Goal: Task Accomplishment & Management: Use online tool/utility

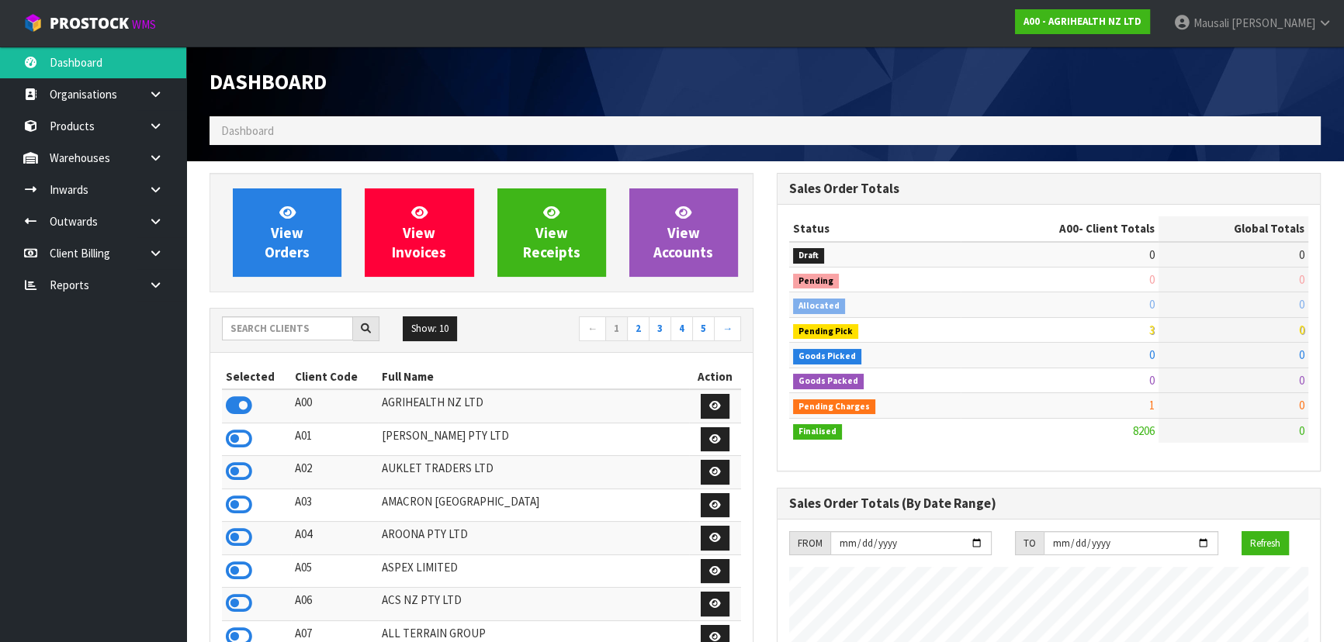
scroll to position [1173, 566]
click at [279, 324] on input "text" at bounding box center [287, 329] width 131 height 24
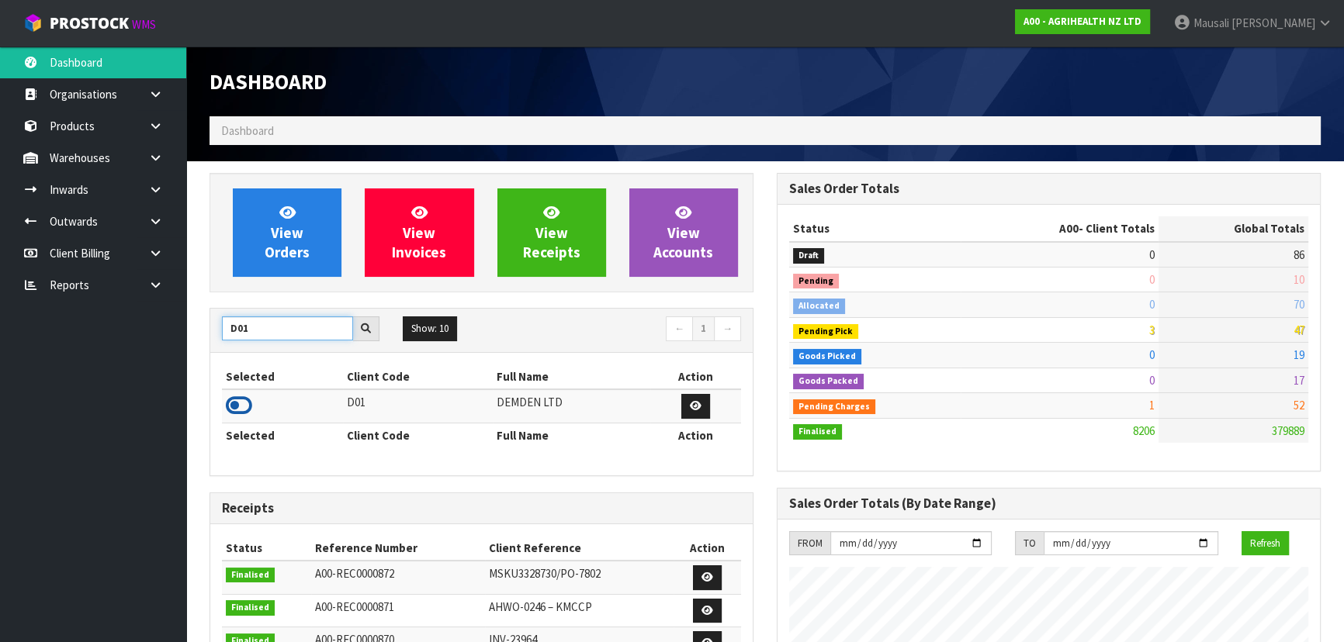
type input "D01"
click at [241, 399] on icon at bounding box center [239, 405] width 26 height 23
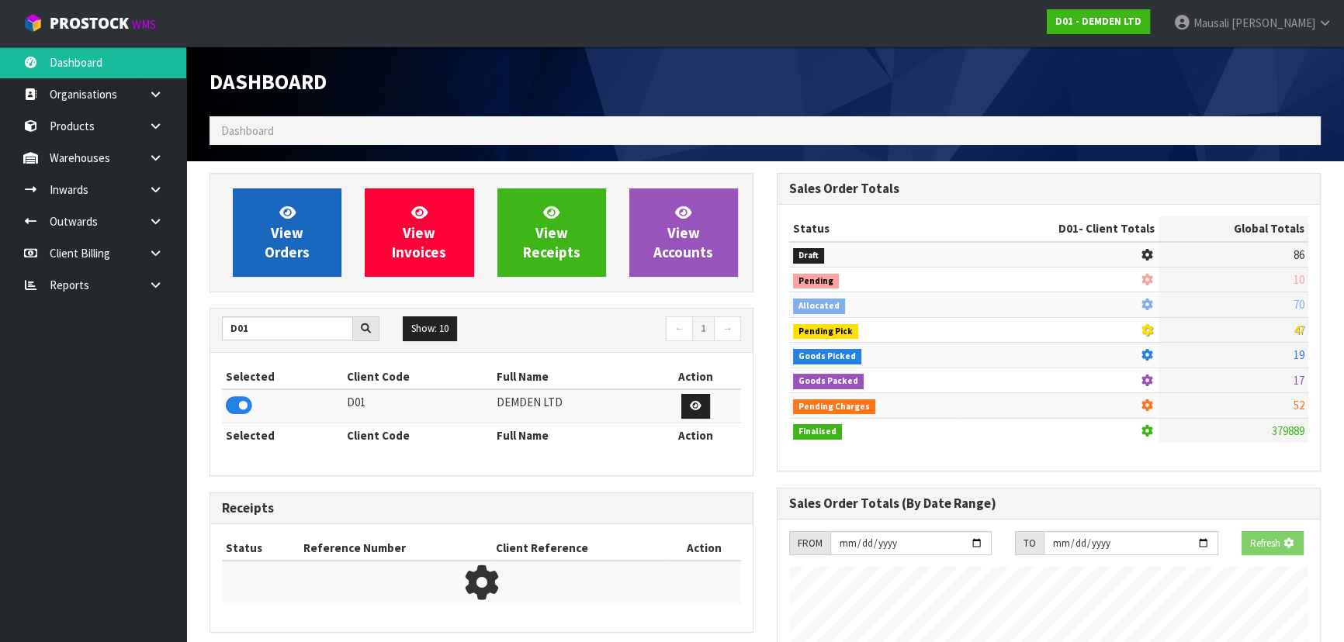
scroll to position [1023, 566]
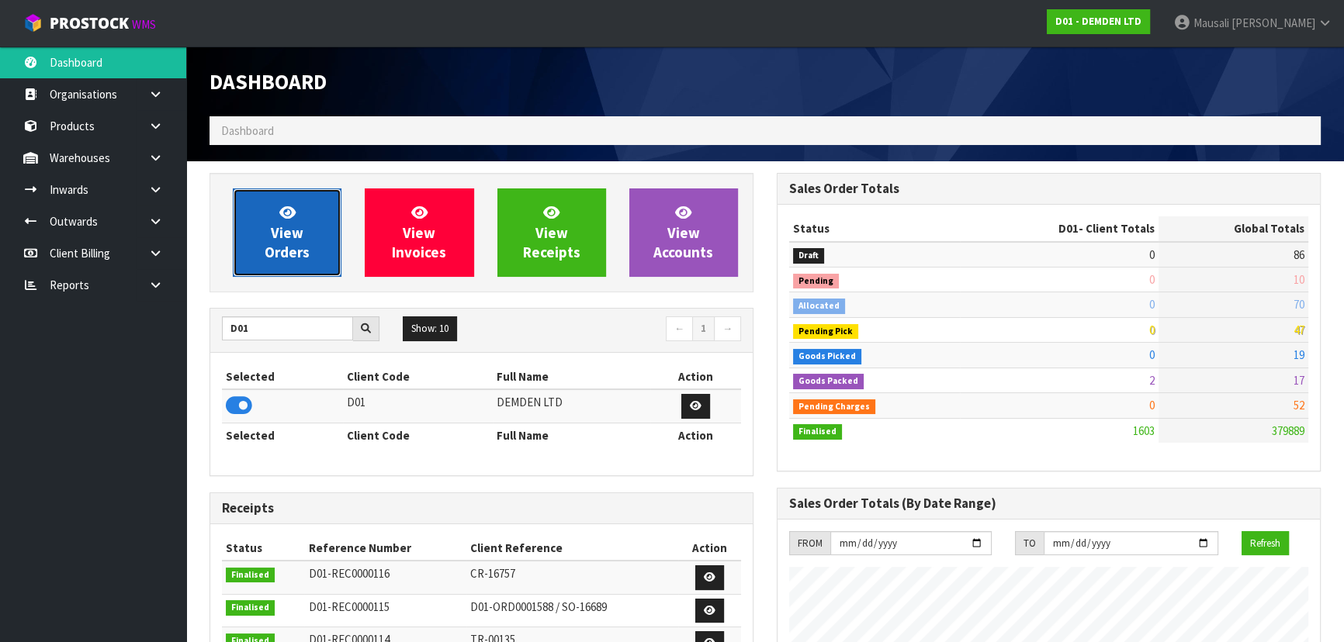
click at [282, 233] on span "View Orders" at bounding box center [287, 232] width 45 height 58
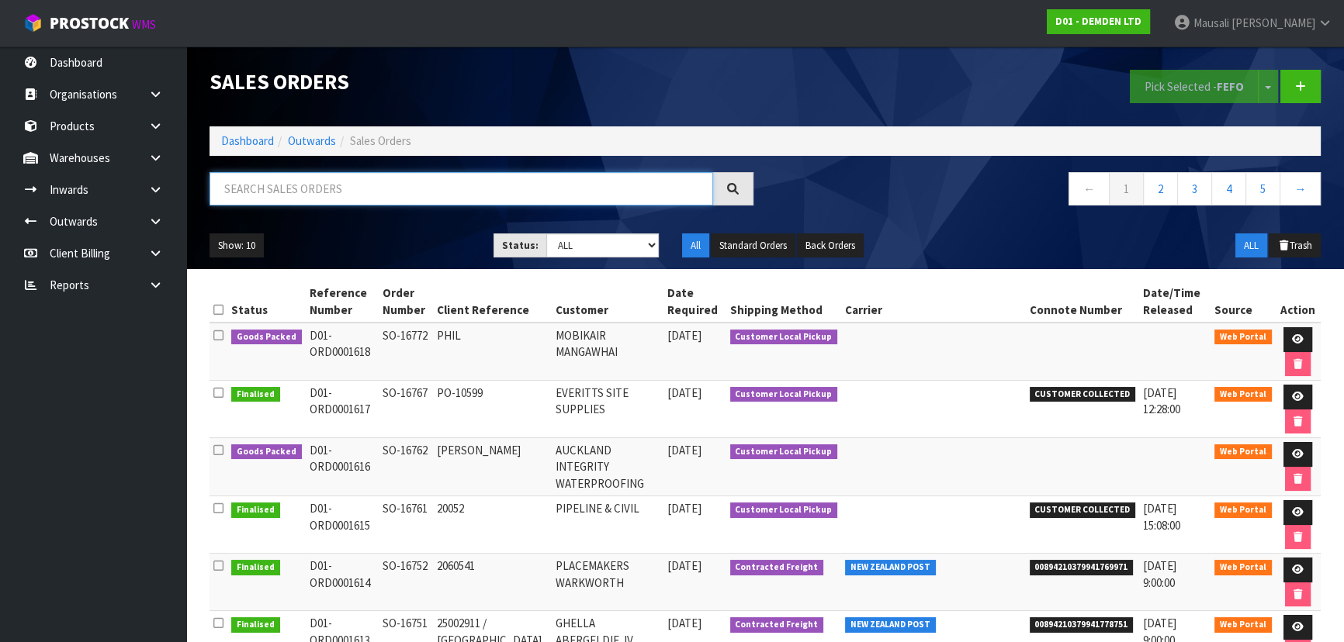
click at [248, 178] on input "text" at bounding box center [462, 188] width 504 height 33
type input "JOB-0410044"
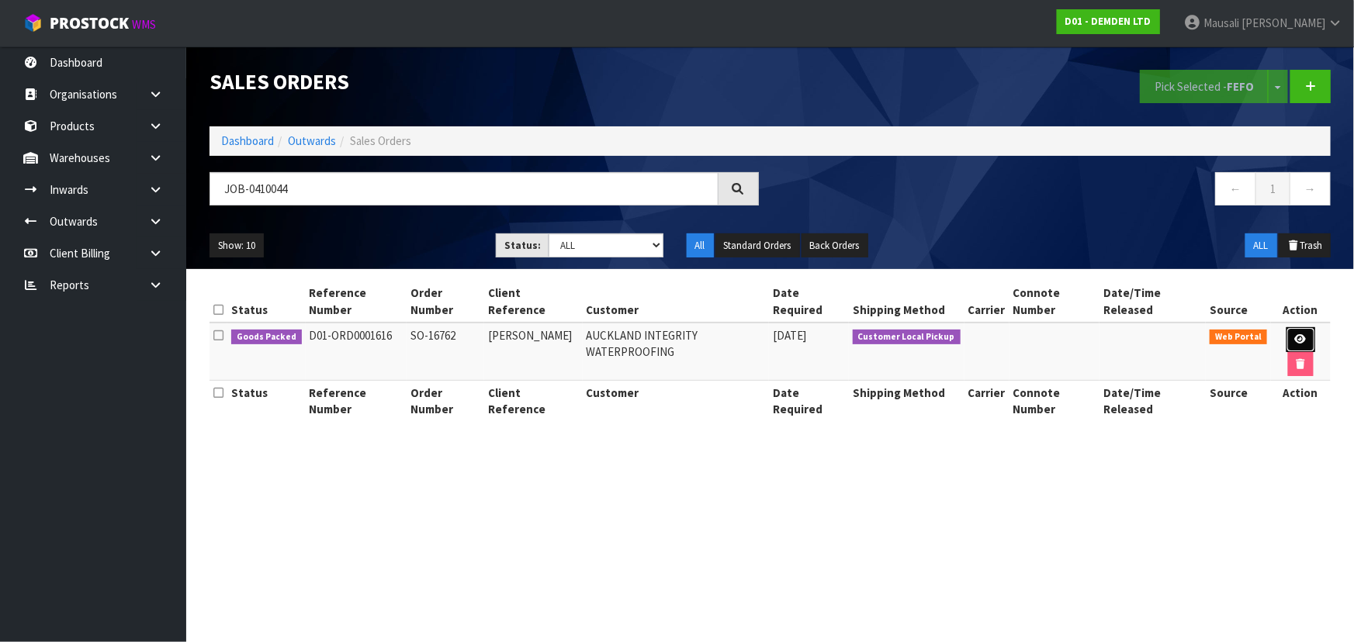
click at [1301, 338] on icon at bounding box center [1301, 339] width 12 height 10
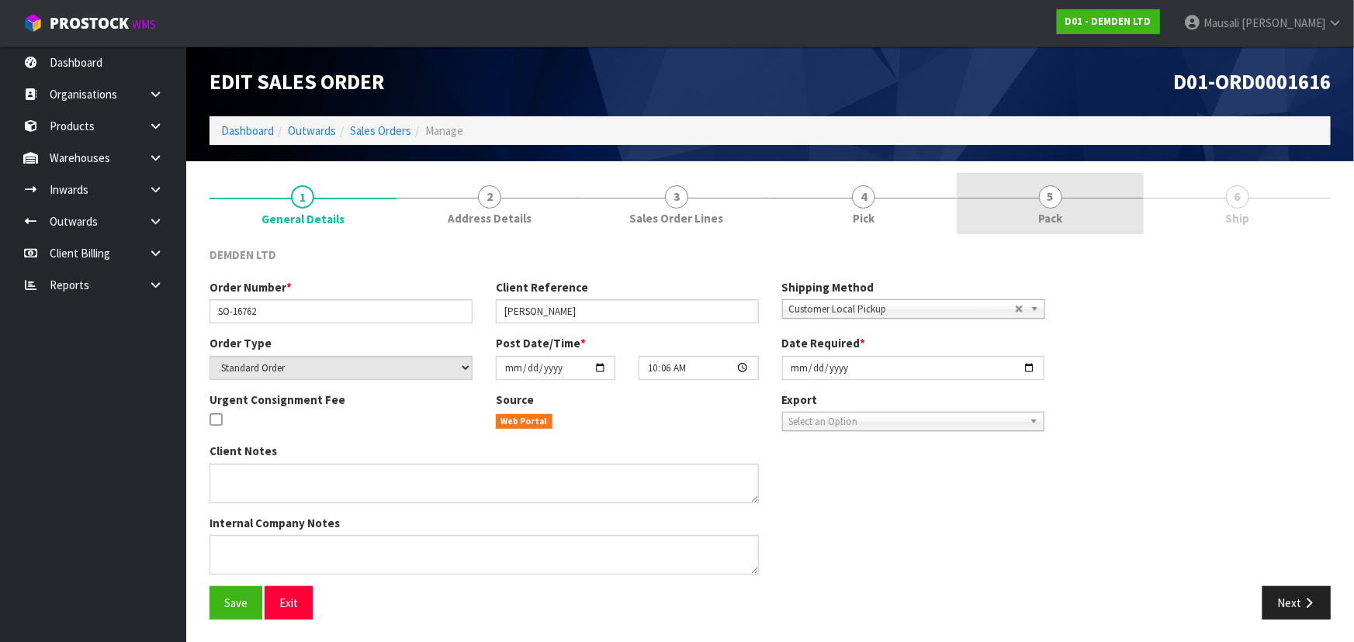
click at [1051, 203] on span "5" at bounding box center [1050, 196] width 23 height 23
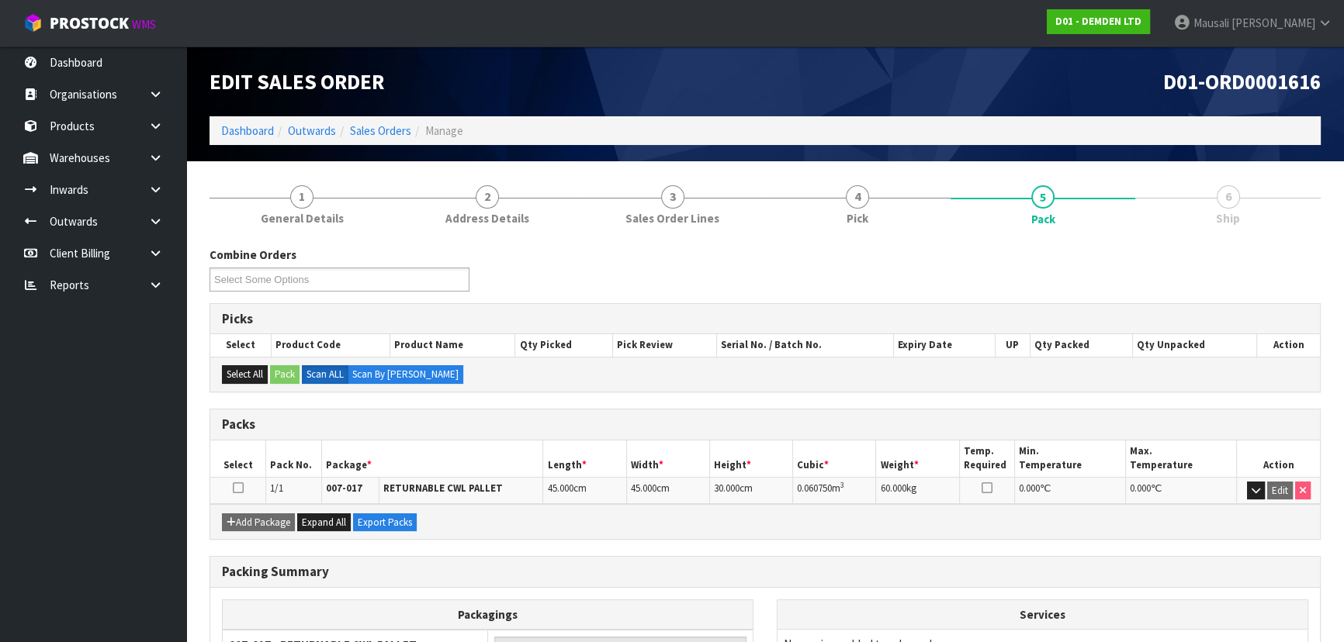
scroll to position [154, 0]
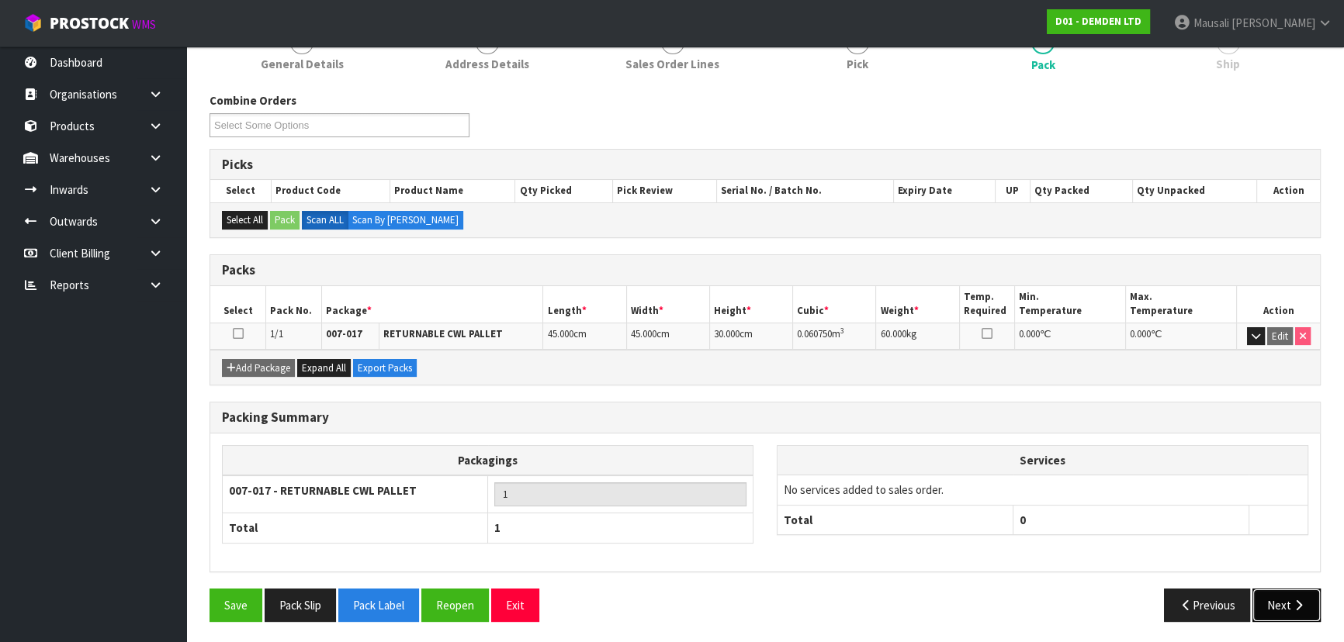
click at [1283, 610] on button "Next" at bounding box center [1286, 605] width 68 height 33
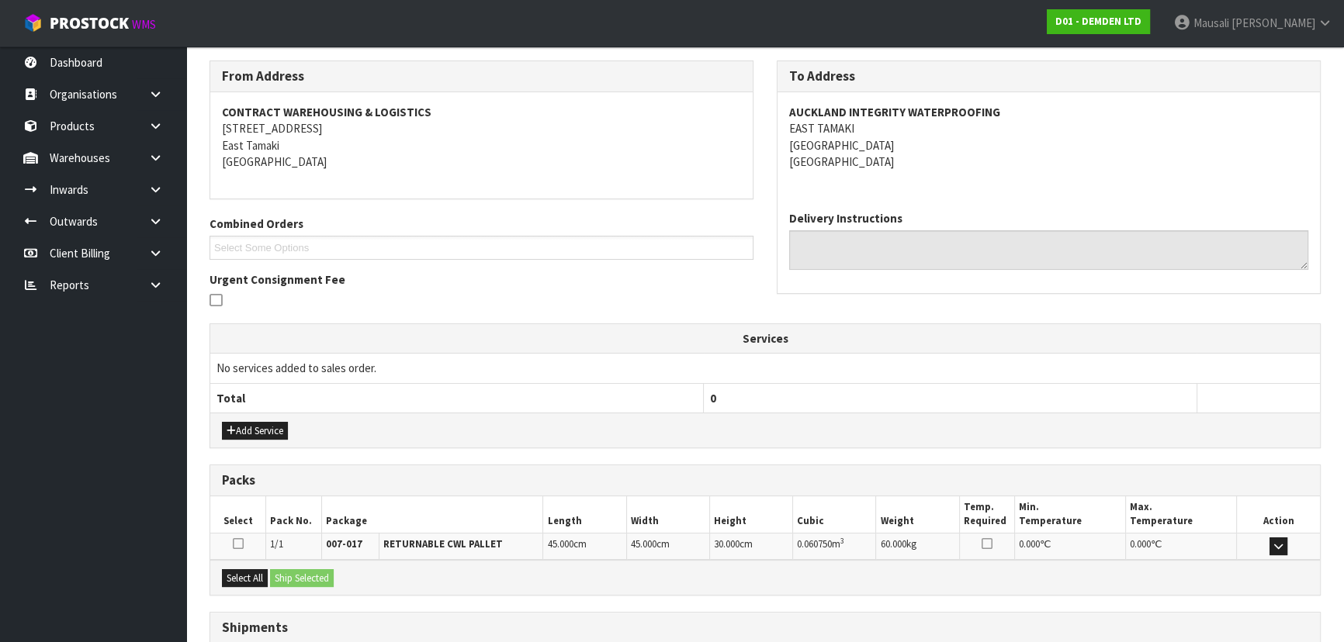
scroll to position [303, 0]
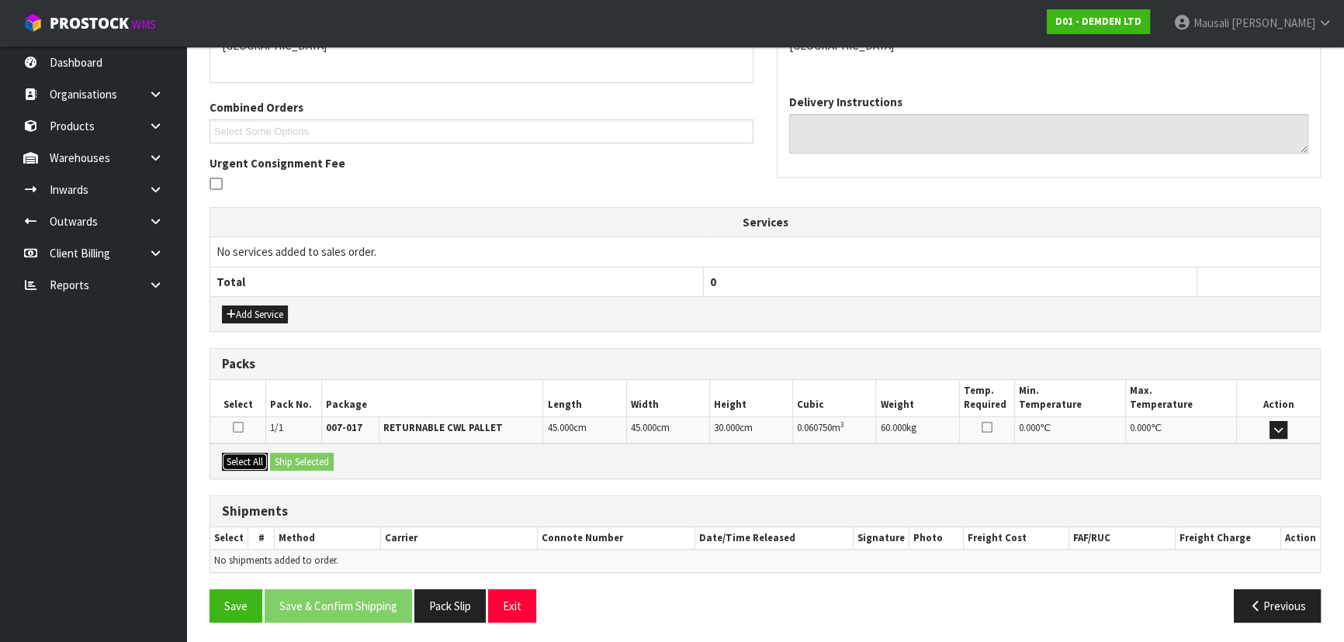
click at [232, 459] on button "Select All" at bounding box center [245, 462] width 46 height 19
click at [287, 464] on button "Ship Selected" at bounding box center [302, 462] width 64 height 19
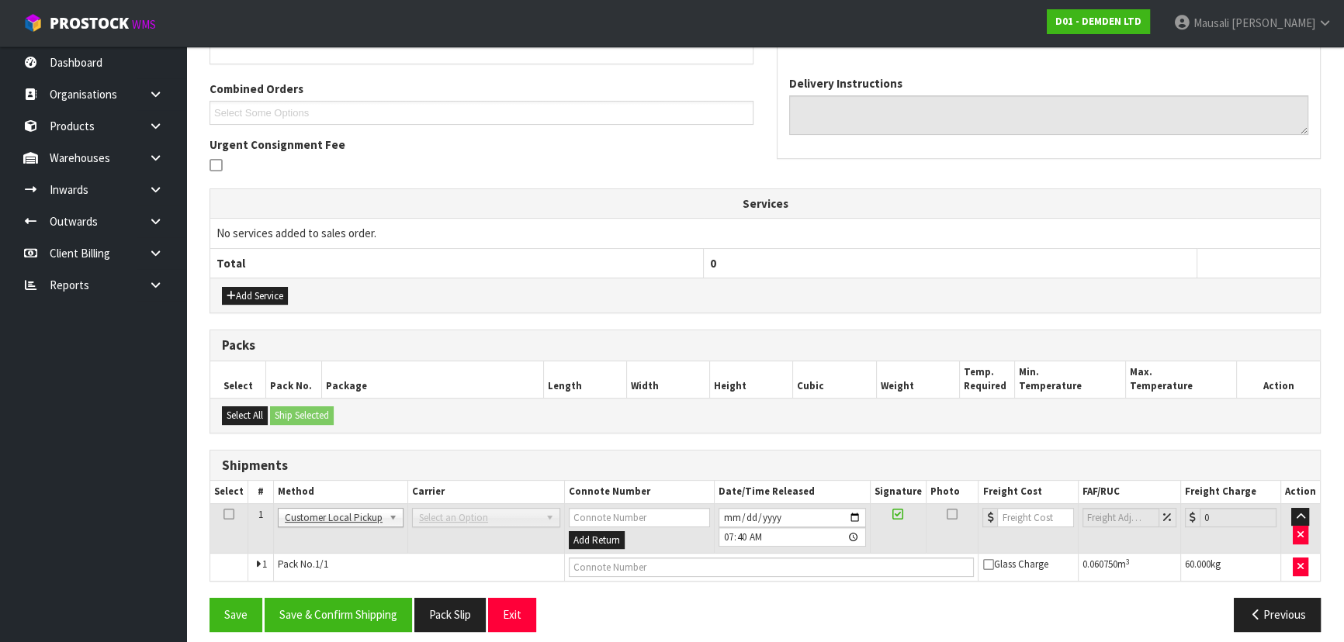
scroll to position [331, 0]
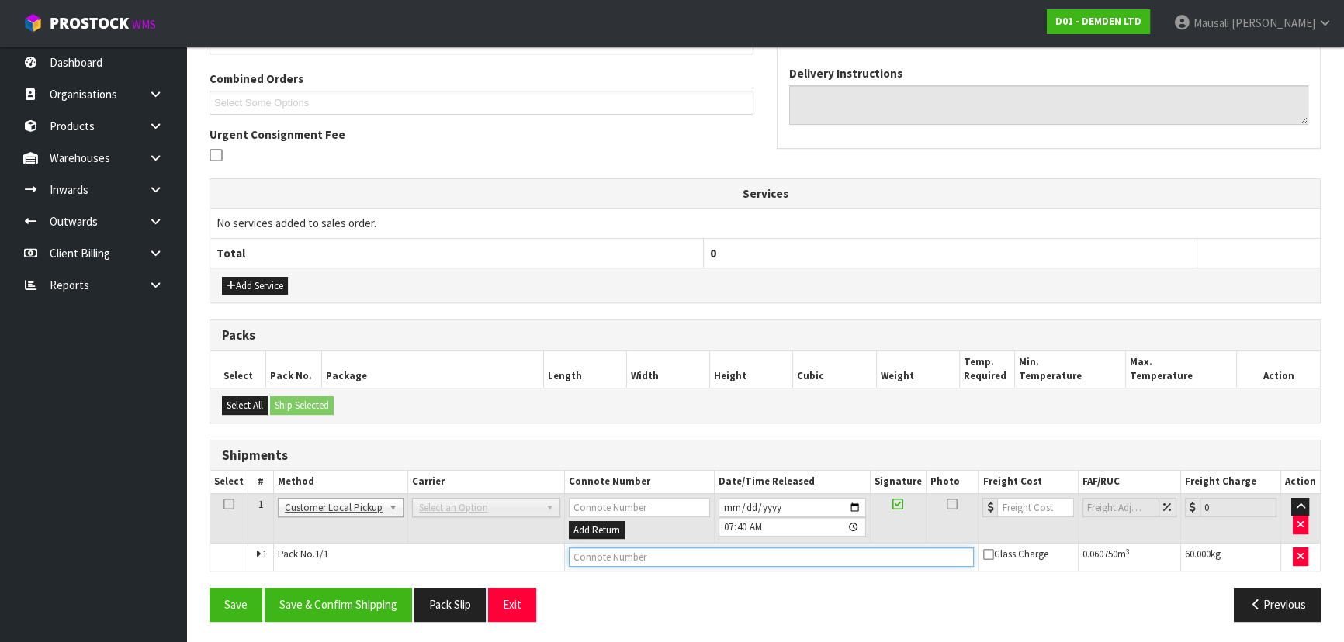
click at [587, 559] on input "text" at bounding box center [772, 557] width 406 height 19
type input "CUSTOMER COLLECTED"
click at [362, 593] on button "Save & Confirm Shipping" at bounding box center [338, 604] width 147 height 33
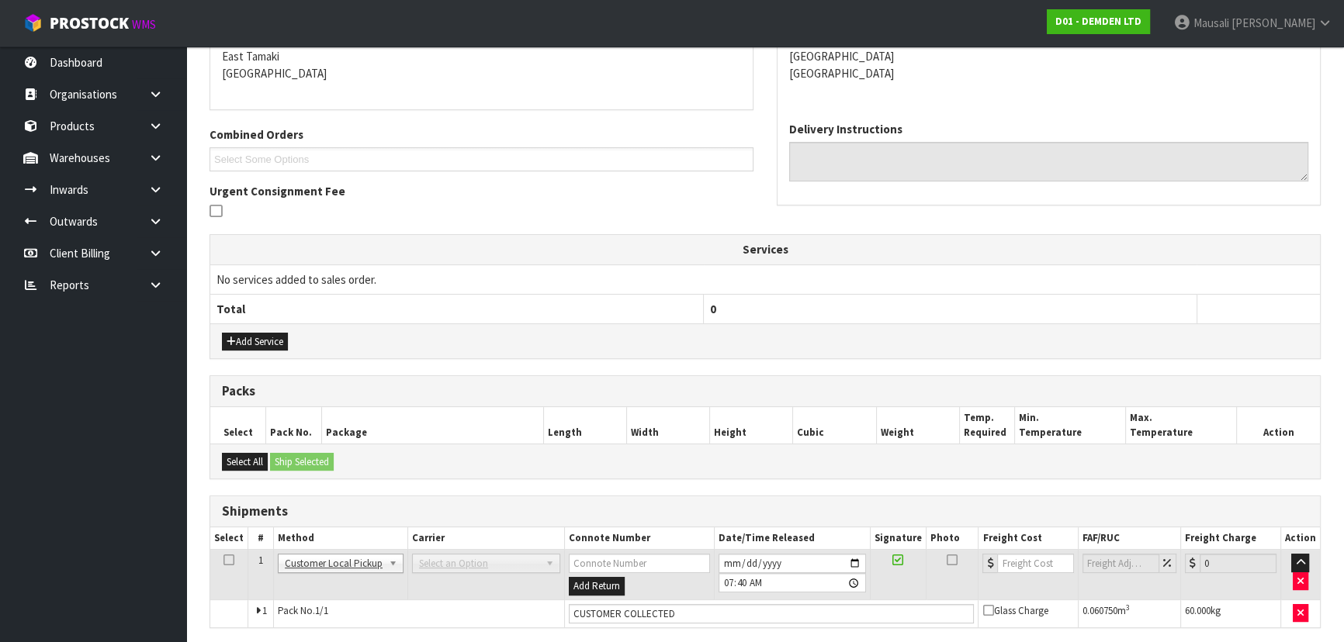
scroll to position [0, 0]
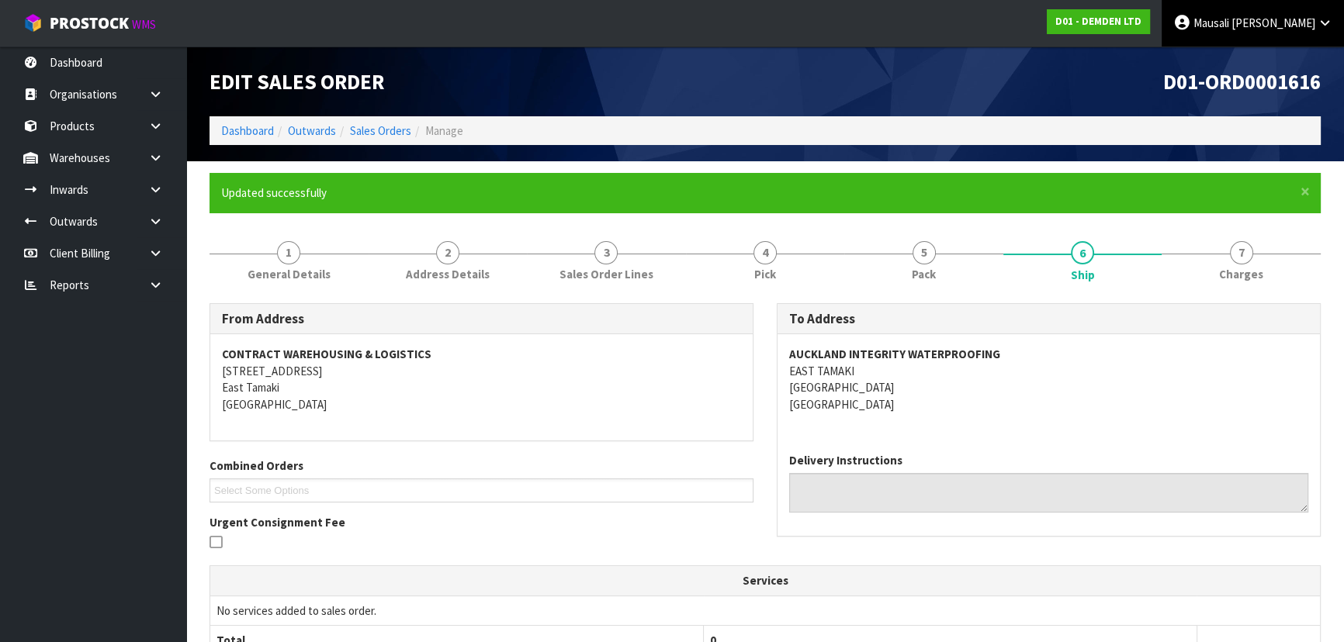
click at [1229, 29] on span "Mausali" at bounding box center [1211, 23] width 36 height 15
click at [1271, 63] on link "Logout" at bounding box center [1282, 61] width 123 height 21
